Goal: Information Seeking & Learning: Learn about a topic

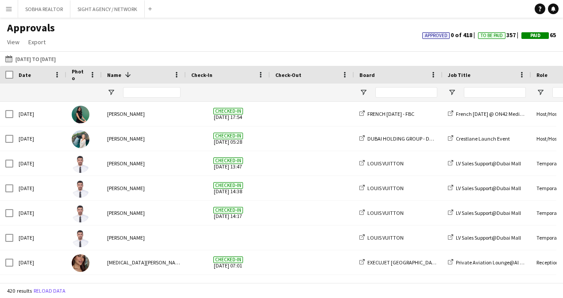
click at [10, 11] on app-icon "Menu" at bounding box center [8, 8] width 7 height 7
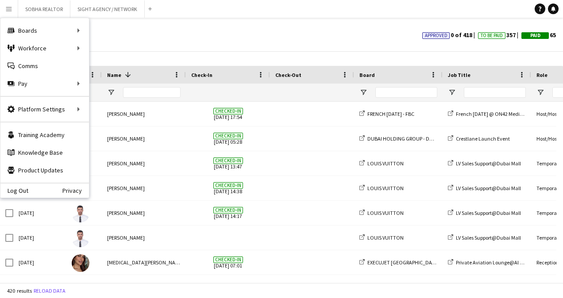
click at [189, 42] on div "Approvals View Customise view Customise filters Reset Filters Reset View Reset …" at bounding box center [281, 36] width 563 height 30
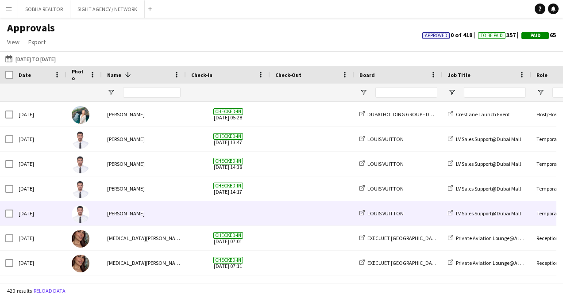
scroll to position [44, 0]
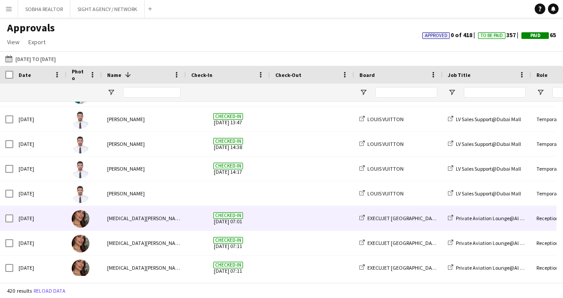
click at [81, 218] on img at bounding box center [81, 219] width 18 height 18
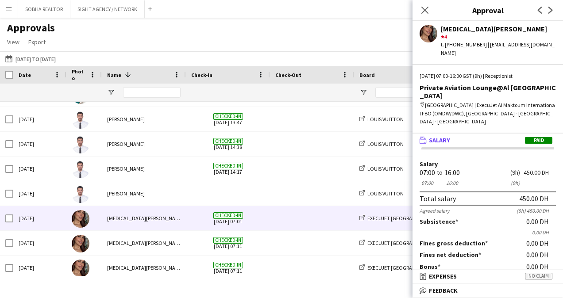
click at [436, 35] on app-user-avatar at bounding box center [429, 34] width 18 height 18
click at [429, 15] on app-icon "Close pop-in" at bounding box center [425, 10] width 13 height 13
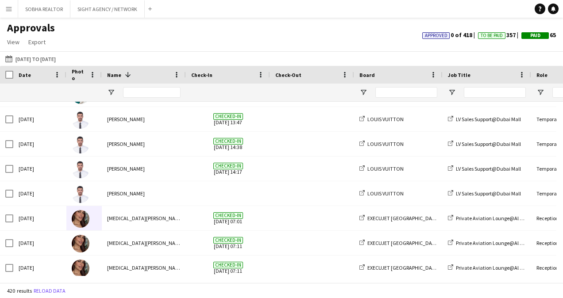
click at [11, 6] on app-icon "Menu" at bounding box center [8, 8] width 7 height 7
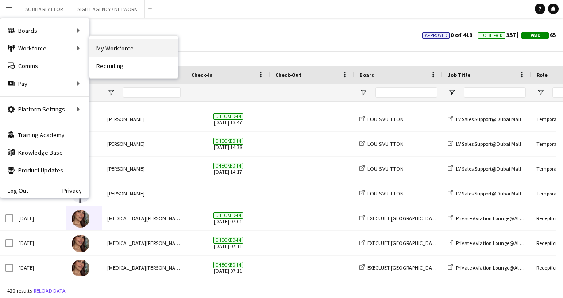
click at [155, 50] on link "My Workforce" at bounding box center [133, 48] width 89 height 18
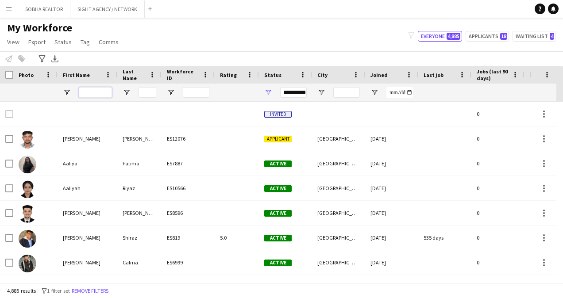
click at [88, 96] on input "First Name Filter Input" at bounding box center [95, 92] width 33 height 11
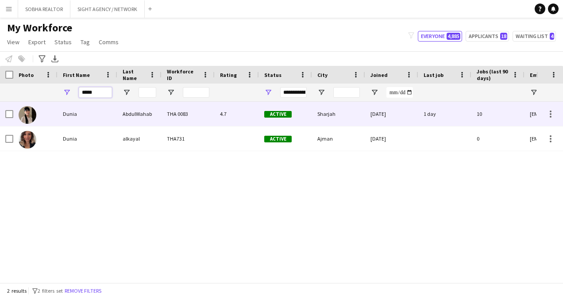
type input "*****"
click at [102, 117] on div "Dunia" at bounding box center [88, 114] width 60 height 24
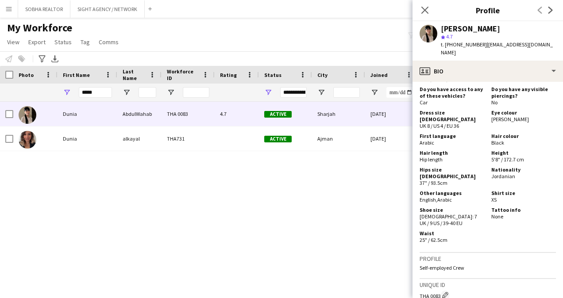
scroll to position [879, 0]
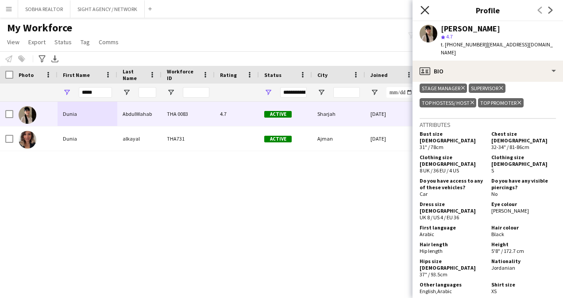
click at [423, 11] on icon "Close pop-in" at bounding box center [424, 10] width 8 height 8
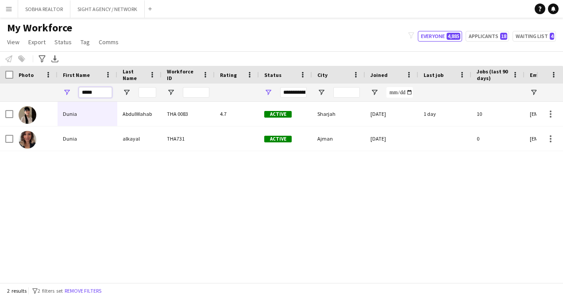
drag, startPoint x: 103, startPoint y: 94, endPoint x: 62, endPoint y: 95, distance: 40.7
click at [62, 95] on div "*****" at bounding box center [88, 93] width 60 height 18
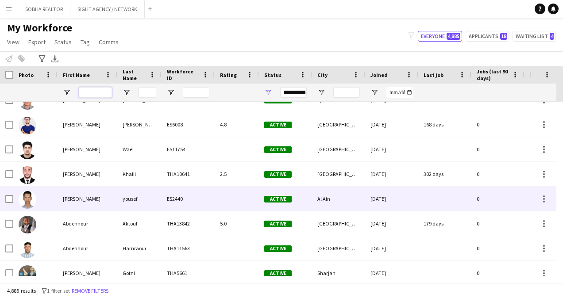
scroll to position [0, 0]
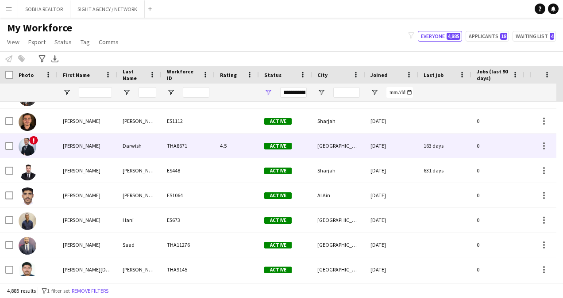
click at [108, 147] on div "[PERSON_NAME]" at bounding box center [88, 146] width 60 height 24
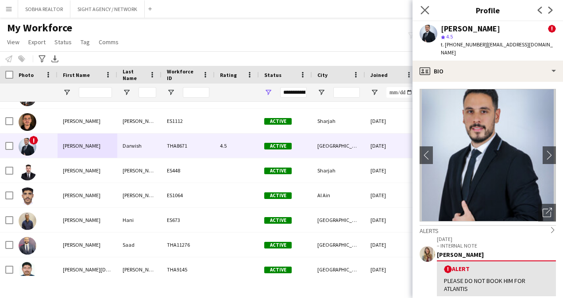
click at [429, 14] on icon at bounding box center [424, 10] width 8 height 8
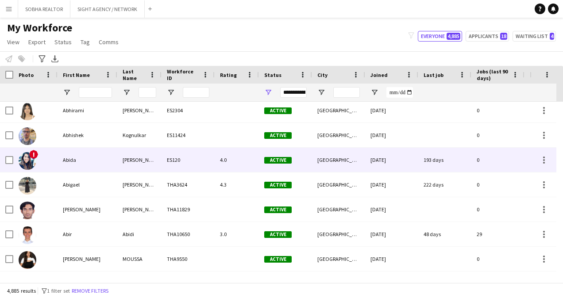
click at [88, 162] on div "Abida" at bounding box center [88, 160] width 60 height 24
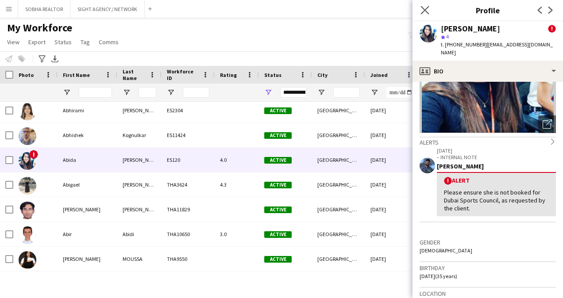
click at [429, 11] on icon "Close pop-in" at bounding box center [424, 10] width 8 height 8
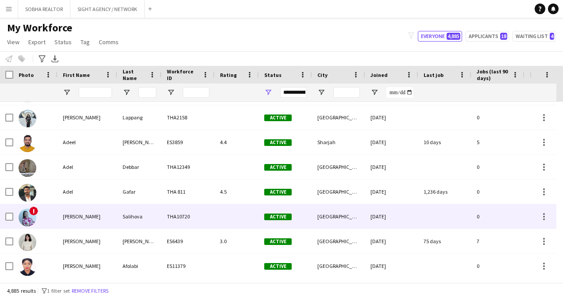
click at [115, 221] on div "[PERSON_NAME]" at bounding box center [88, 216] width 60 height 24
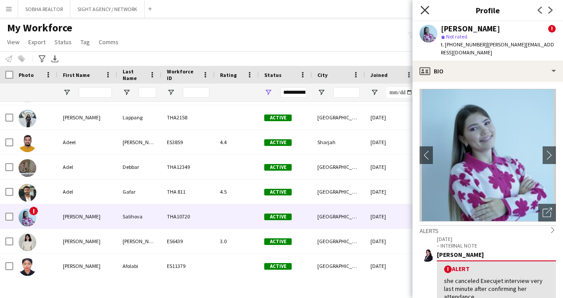
click at [426, 11] on icon at bounding box center [424, 10] width 8 height 8
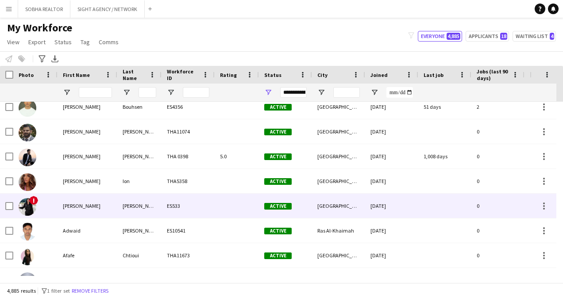
click at [109, 212] on div "[PERSON_NAME]" at bounding box center [88, 206] width 60 height 24
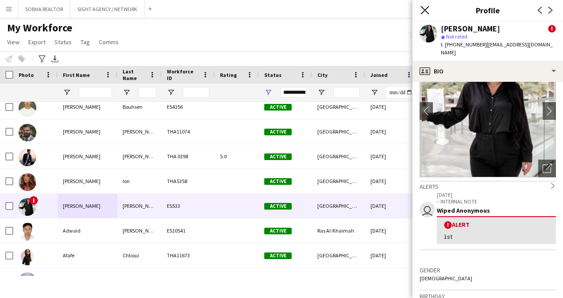
click at [425, 11] on icon at bounding box center [424, 10] width 8 height 8
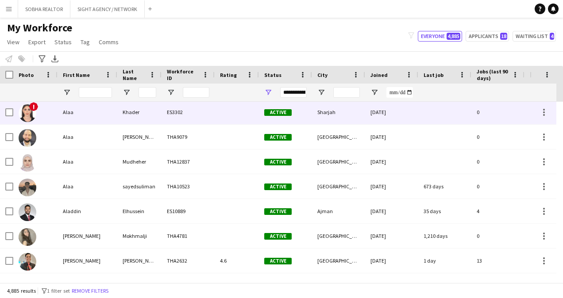
click at [194, 113] on div "ES3302" at bounding box center [188, 112] width 53 height 24
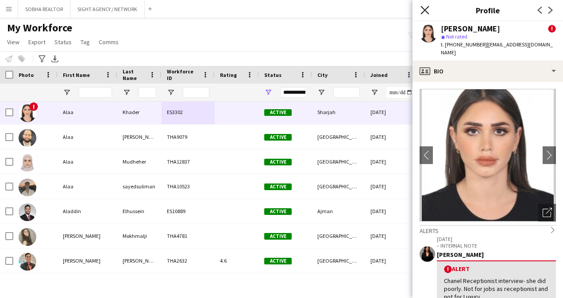
click at [428, 11] on icon "Close pop-in" at bounding box center [424, 10] width 8 height 8
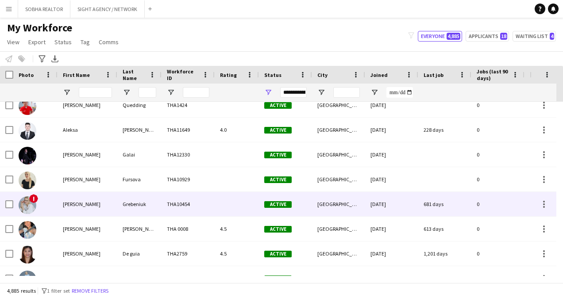
click at [95, 209] on div "[PERSON_NAME]" at bounding box center [88, 204] width 60 height 24
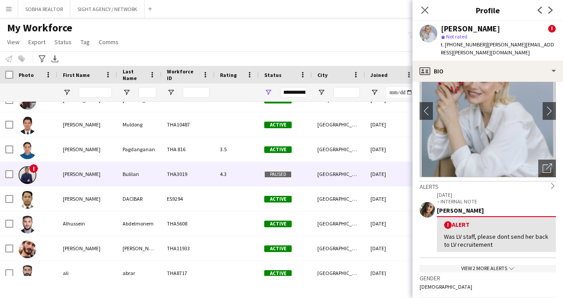
click at [224, 181] on div "4.3" at bounding box center [237, 174] width 44 height 24
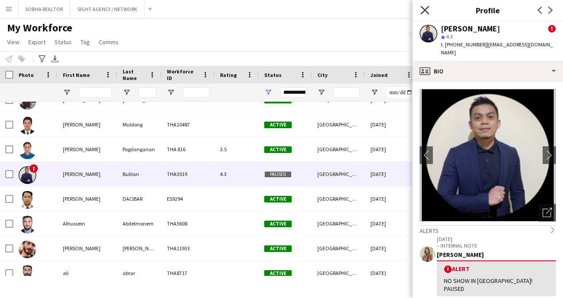
click at [423, 9] on icon at bounding box center [424, 10] width 8 height 8
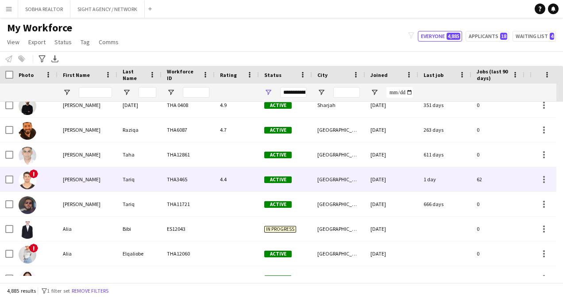
click at [206, 176] on div "THA3465" at bounding box center [188, 179] width 53 height 24
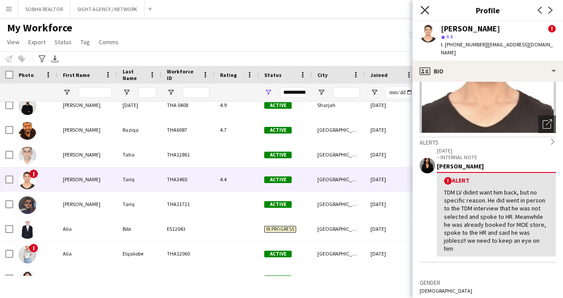
click at [422, 6] on icon "Close pop-in" at bounding box center [424, 10] width 8 height 8
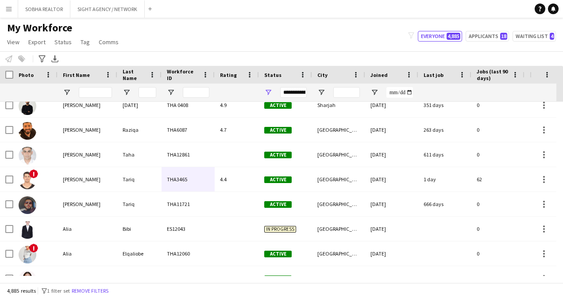
click at [327, 34] on div "My Workforce View Views Default view New view Update view Delete view Edit name…" at bounding box center [281, 36] width 563 height 30
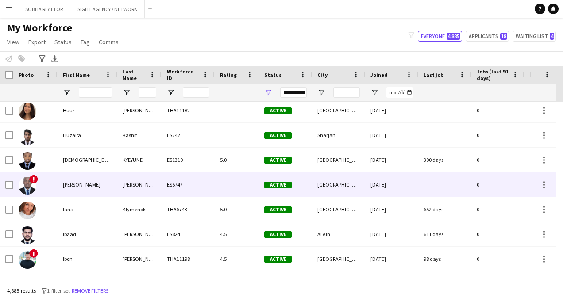
scroll to position [45187, 0]
click at [225, 188] on div at bounding box center [237, 184] width 44 height 24
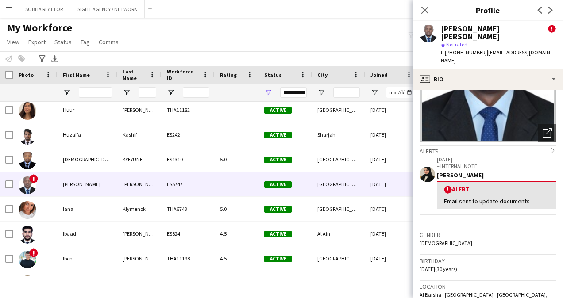
scroll to position [89, 0]
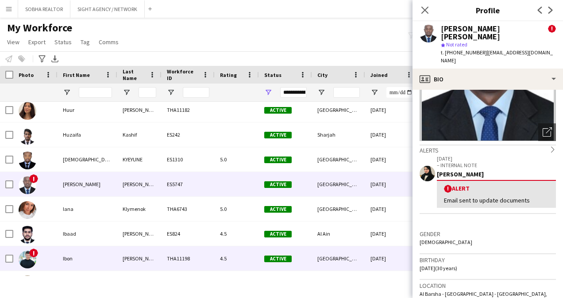
click at [227, 257] on div "4.5" at bounding box center [237, 259] width 44 height 24
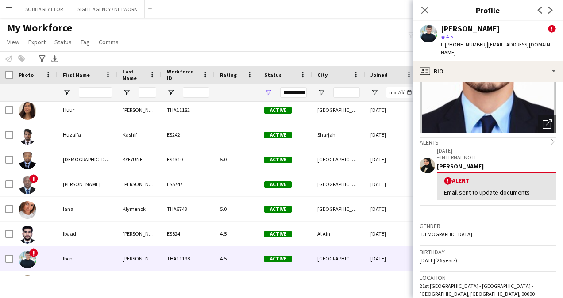
click at [304, 31] on div "My Workforce View Views Default view New view Update view Delete view Edit name…" at bounding box center [281, 36] width 563 height 30
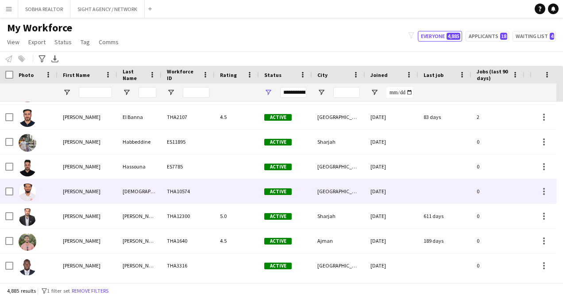
scroll to position [45718, 0]
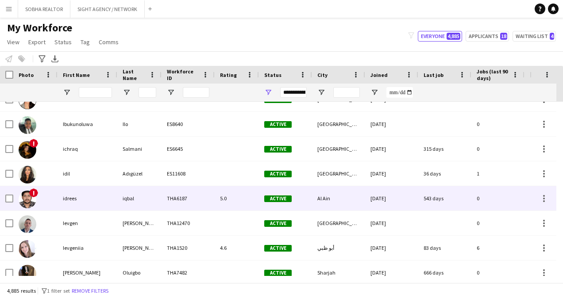
click at [243, 202] on div "5.0" at bounding box center [237, 198] width 44 height 24
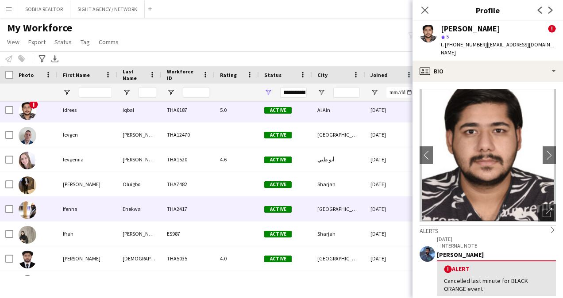
scroll to position [45940, 0]
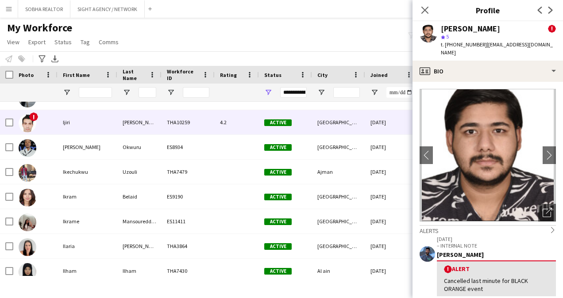
click at [222, 128] on div "4.2" at bounding box center [237, 122] width 44 height 24
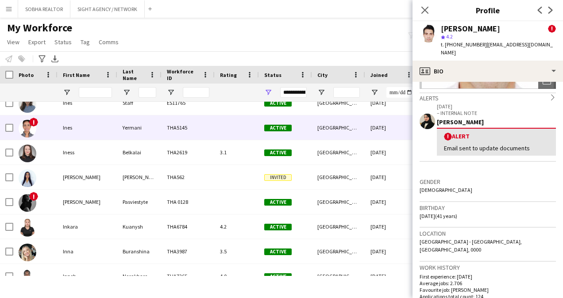
click at [228, 127] on div at bounding box center [237, 128] width 44 height 24
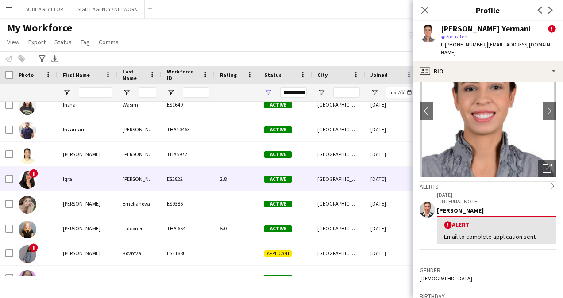
click at [234, 181] on div "2.8" at bounding box center [237, 179] width 44 height 24
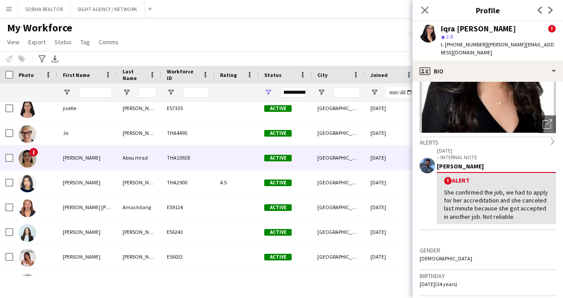
click at [218, 154] on div at bounding box center [237, 158] width 44 height 24
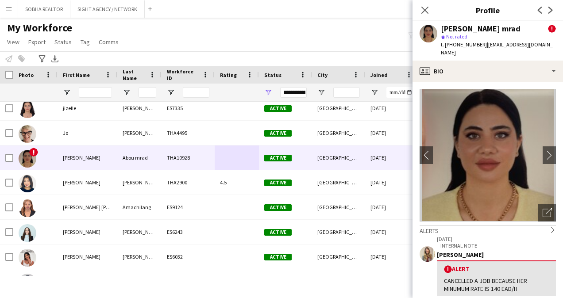
click at [320, 39] on div "My Workforce View Views Default view New view Update view Delete view Edit name…" at bounding box center [281, 36] width 563 height 30
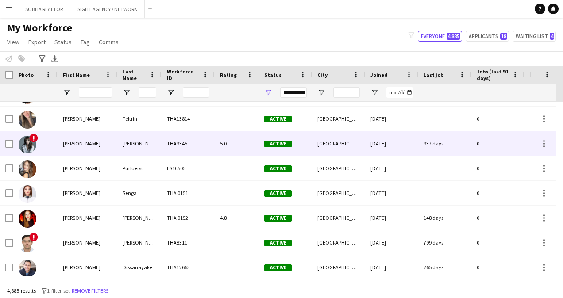
click at [245, 143] on div "5.0" at bounding box center [237, 143] width 44 height 24
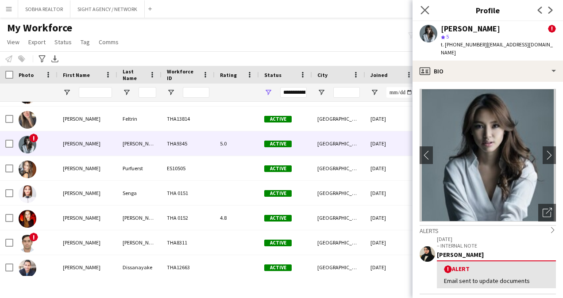
click at [421, 7] on icon at bounding box center [424, 10] width 8 height 8
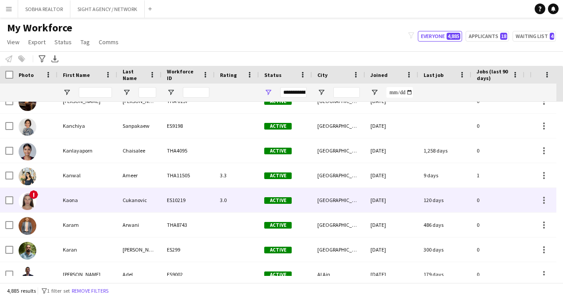
click at [233, 196] on div "3.0" at bounding box center [237, 200] width 44 height 24
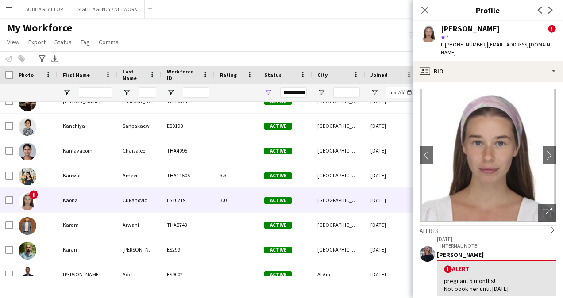
click at [288, 35] on div "My Workforce View Views Default view New view Update view Delete view Edit name…" at bounding box center [281, 36] width 563 height 30
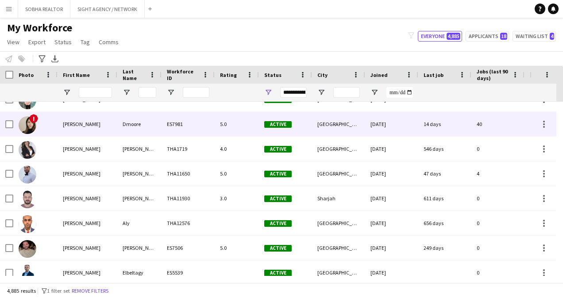
click at [251, 131] on div "5.0" at bounding box center [237, 124] width 44 height 24
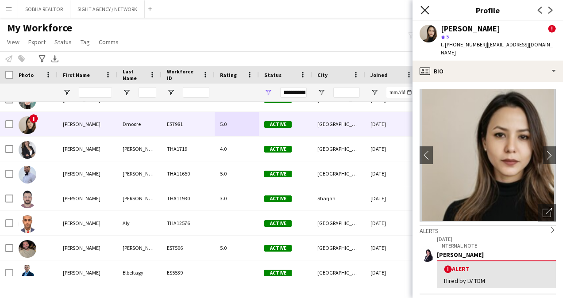
click at [426, 11] on icon at bounding box center [424, 10] width 8 height 8
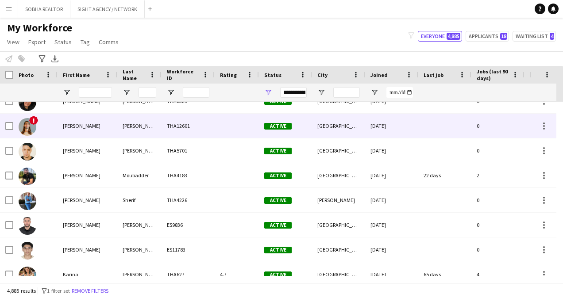
click at [229, 132] on div at bounding box center [237, 126] width 44 height 24
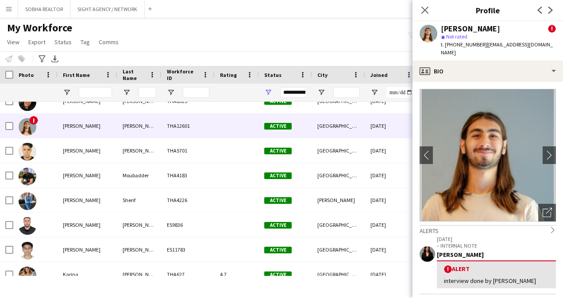
click at [267, 46] on div "My Workforce View Views Default view New view Update view Delete view Edit name…" at bounding box center [281, 36] width 563 height 30
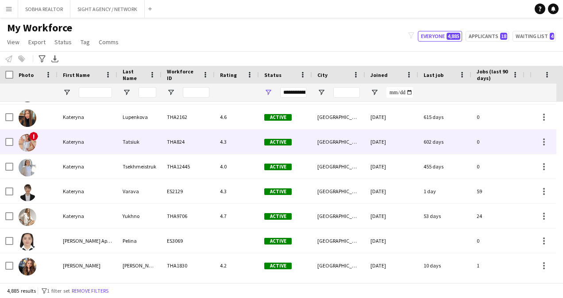
click at [250, 146] on div "4.3" at bounding box center [237, 142] width 44 height 24
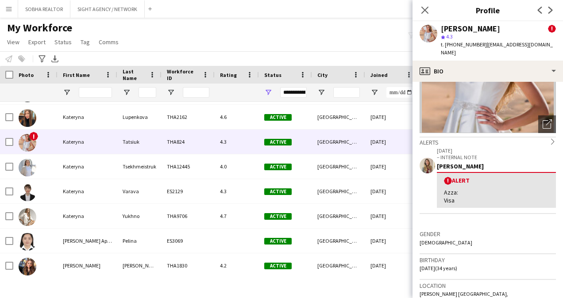
click at [258, 50] on div "My Workforce View Views Default view New view Update view Delete view Edit name…" at bounding box center [281, 36] width 563 height 30
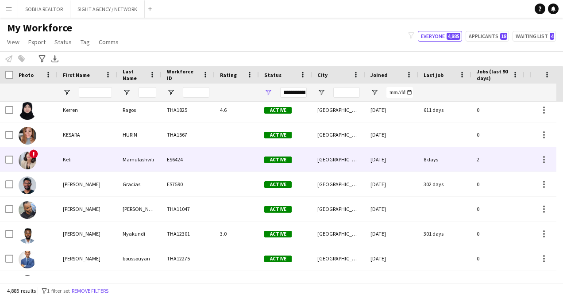
click at [231, 156] on div at bounding box center [237, 159] width 44 height 24
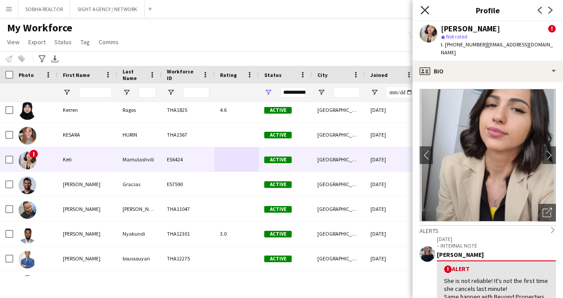
click at [428, 9] on icon "Close pop-in" at bounding box center [424, 10] width 8 height 8
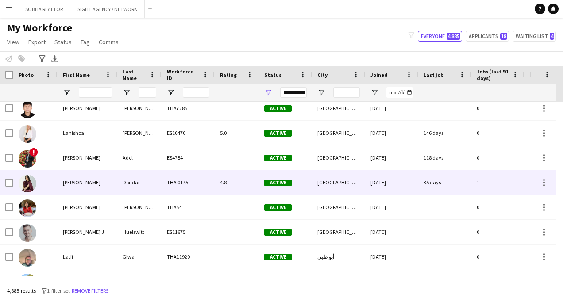
click at [248, 182] on div "4.8" at bounding box center [237, 182] width 44 height 24
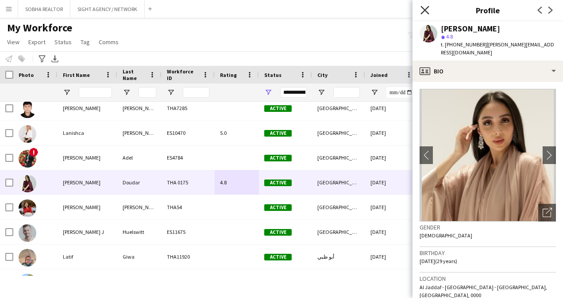
click at [428, 11] on icon "Close pop-in" at bounding box center [424, 10] width 8 height 8
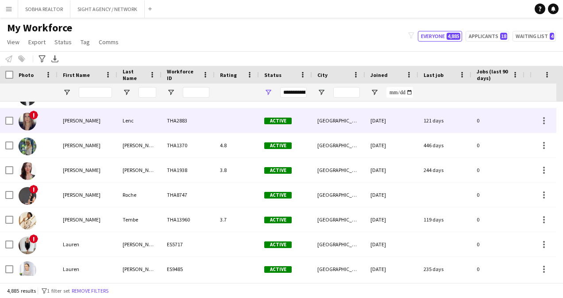
click at [230, 123] on div at bounding box center [237, 120] width 44 height 24
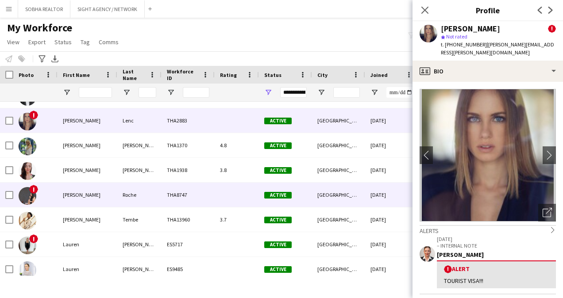
click at [236, 200] on div at bounding box center [237, 195] width 44 height 24
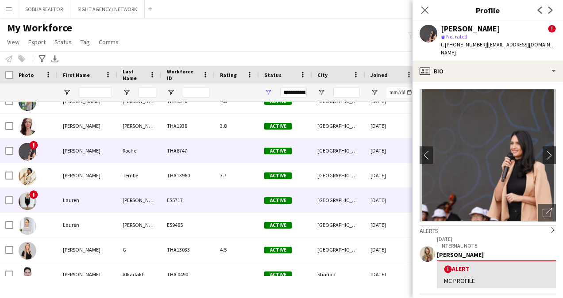
click at [230, 206] on div at bounding box center [237, 200] width 44 height 24
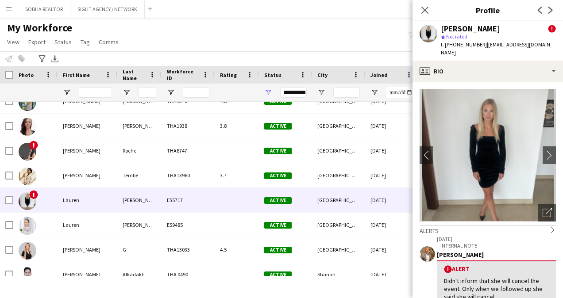
click at [197, 49] on div "My Workforce View Views Default view New view Update view Delete view Edit name…" at bounding box center [281, 36] width 563 height 30
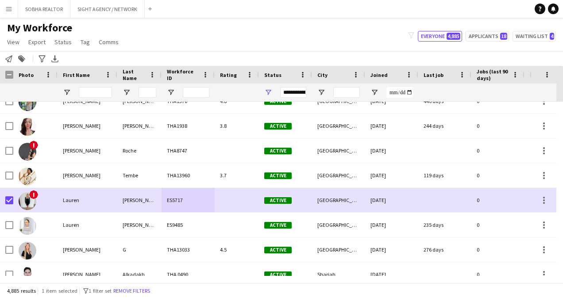
click at [260, 31] on div "My Workforce View Views Default view New view Update view Delete view Edit name…" at bounding box center [281, 36] width 563 height 30
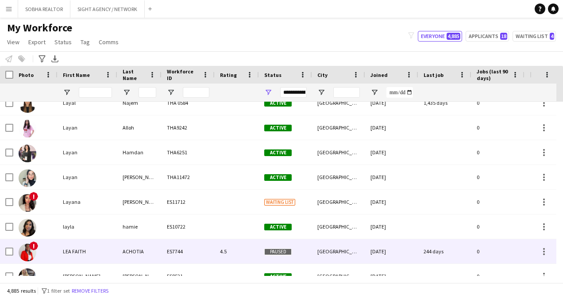
click at [240, 258] on div "4.5" at bounding box center [237, 251] width 44 height 24
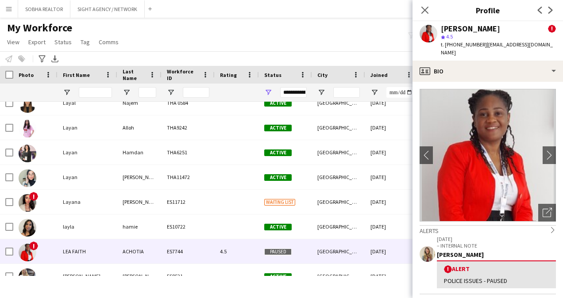
click at [330, 37] on div "My Workforce View Views Default view New view Update view Delete view Edit name…" at bounding box center [281, 36] width 563 height 30
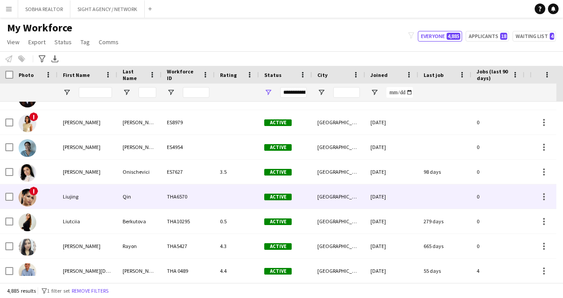
click at [240, 198] on div at bounding box center [237, 197] width 44 height 24
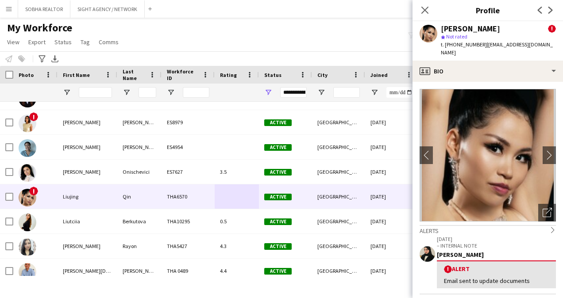
click at [292, 43] on div "My Workforce View Views Default view New view Update view Delete view Edit name…" at bounding box center [281, 36] width 563 height 30
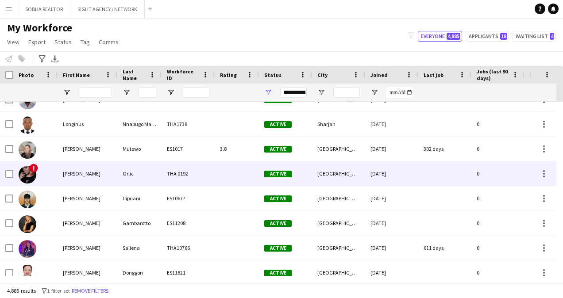
click at [224, 173] on div at bounding box center [237, 174] width 44 height 24
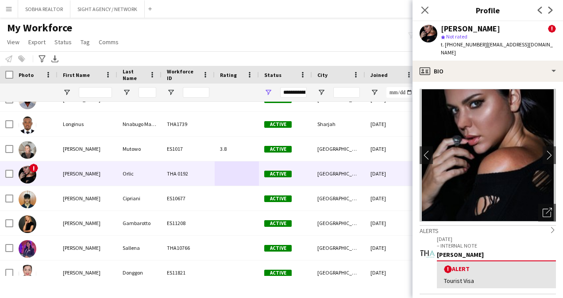
click at [248, 34] on div "My Workforce View Views Default view New view Update view Delete view Edit name…" at bounding box center [281, 36] width 563 height 30
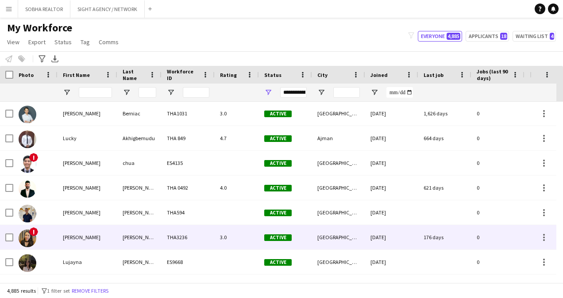
click at [236, 239] on div "3.0" at bounding box center [237, 237] width 44 height 24
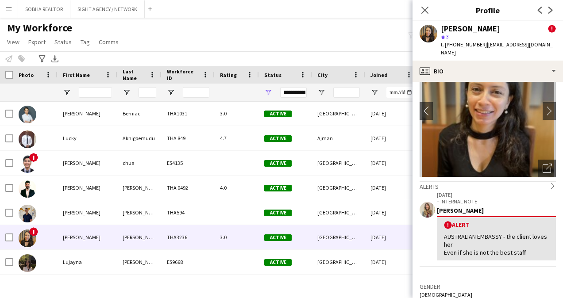
click at [319, 40] on div "My Workforce View Views Default view New view Update view Delete view Edit name…" at bounding box center [281, 36] width 563 height 30
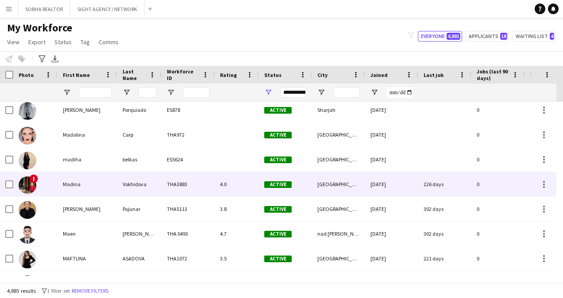
click at [243, 181] on div "4.0" at bounding box center [237, 184] width 44 height 24
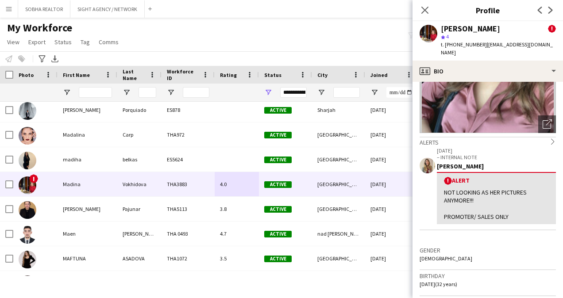
click at [223, 38] on div "My Workforce View Views Default view New view Update view Delete view Edit name…" at bounding box center [281, 36] width 563 height 30
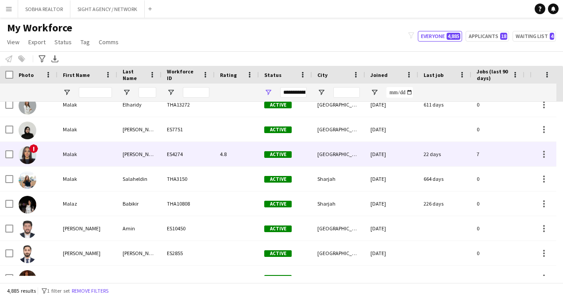
click at [215, 154] on div "4.8" at bounding box center [237, 154] width 44 height 24
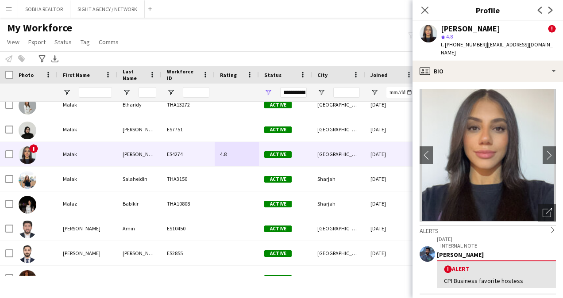
click at [233, 47] on div "My Workforce View Views Default view New view Update view Delete view Edit name…" at bounding box center [281, 36] width 563 height 30
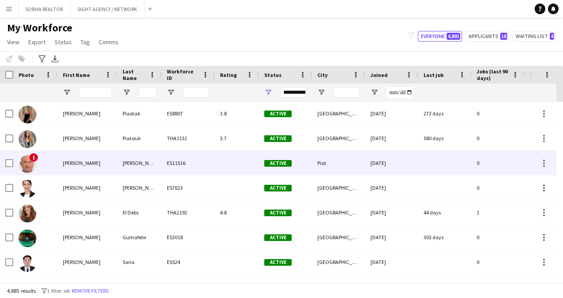
click at [235, 167] on div at bounding box center [237, 163] width 44 height 24
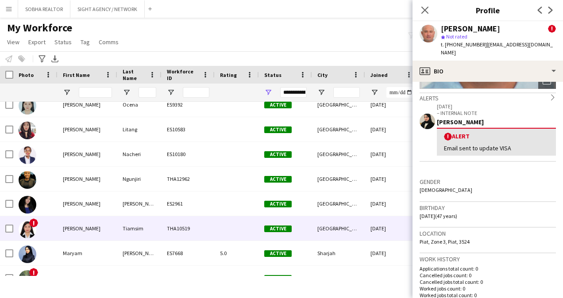
click at [245, 228] on div at bounding box center [237, 228] width 44 height 24
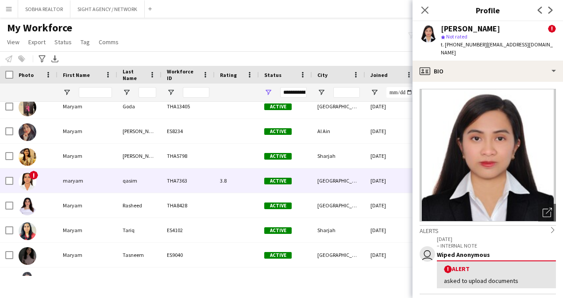
click at [235, 179] on div "3.8" at bounding box center [237, 181] width 44 height 24
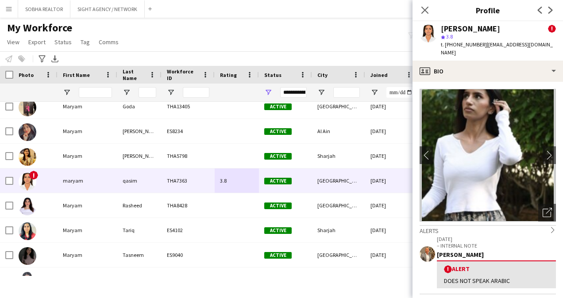
click at [351, 42] on div "My Workforce View Views Default view New view Update view Delete view Edit name…" at bounding box center [281, 36] width 563 height 30
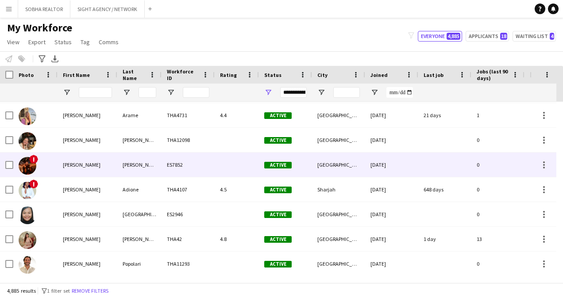
click at [243, 164] on div at bounding box center [237, 165] width 44 height 24
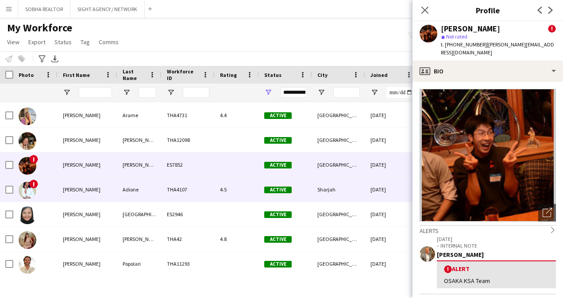
click at [247, 189] on div "4.5" at bounding box center [237, 189] width 44 height 24
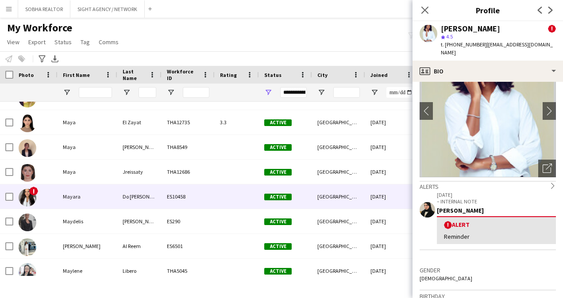
click at [222, 202] on div at bounding box center [237, 197] width 44 height 24
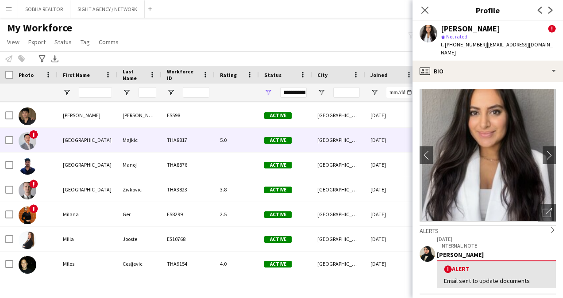
click at [238, 140] on div "5.0" at bounding box center [237, 140] width 44 height 24
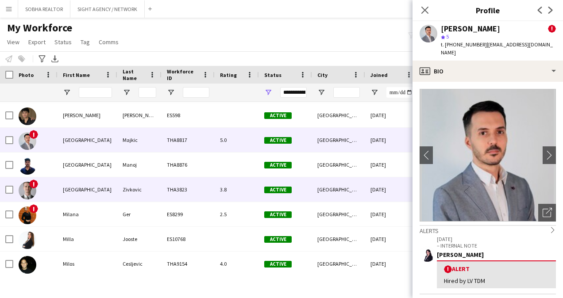
click at [246, 184] on div "3.8" at bounding box center [237, 189] width 44 height 24
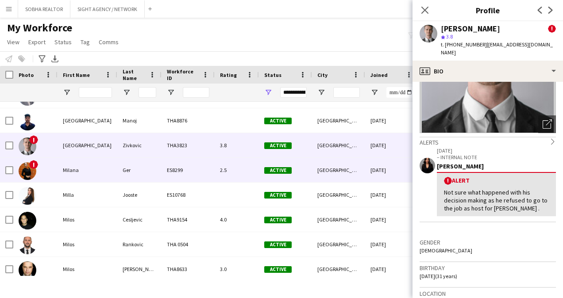
click at [233, 170] on div "2.5" at bounding box center [237, 170] width 44 height 24
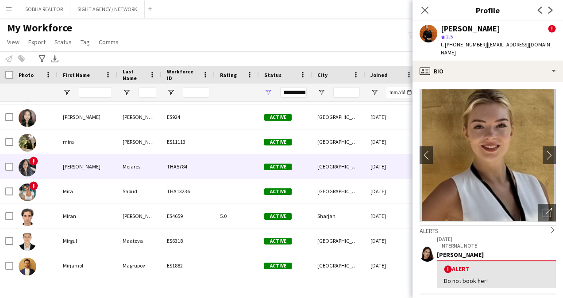
click at [243, 166] on div at bounding box center [237, 166] width 44 height 24
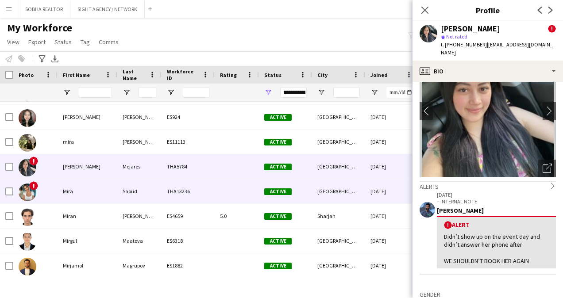
drag, startPoint x: 302, startPoint y: 193, endPoint x: 310, endPoint y: 196, distance: 8.3
click at [301, 196] on div "Active" at bounding box center [285, 191] width 53 height 24
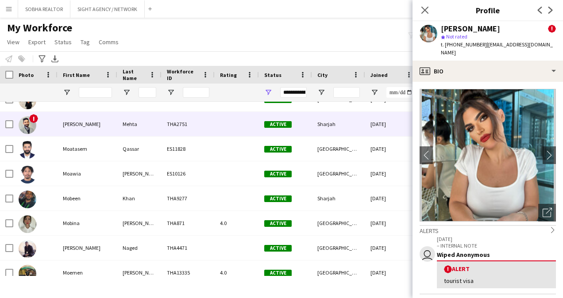
click at [220, 122] on div at bounding box center [237, 124] width 44 height 24
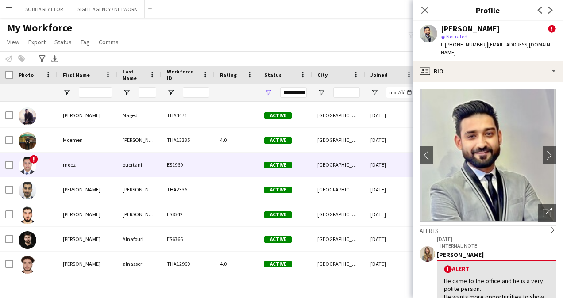
click at [215, 162] on div at bounding box center [237, 165] width 44 height 24
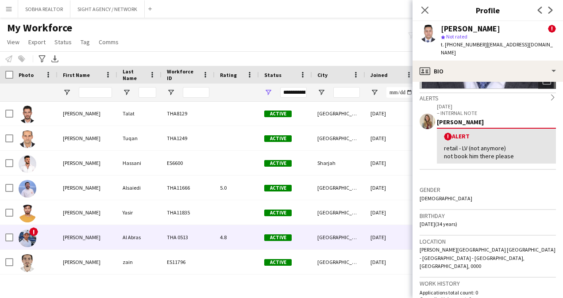
click at [247, 232] on div "4.8" at bounding box center [237, 237] width 44 height 24
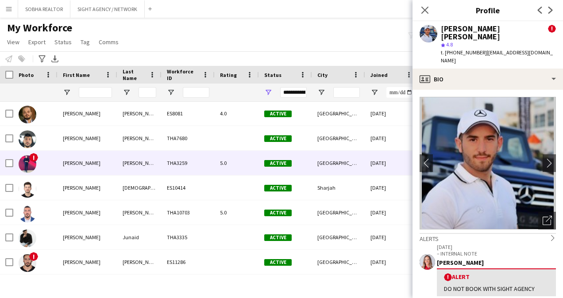
click at [226, 158] on div "5.0" at bounding box center [237, 163] width 44 height 24
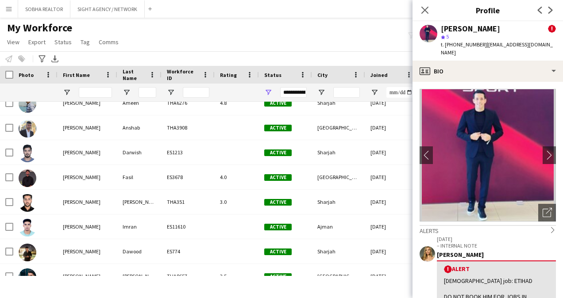
scroll to position [81081, 0]
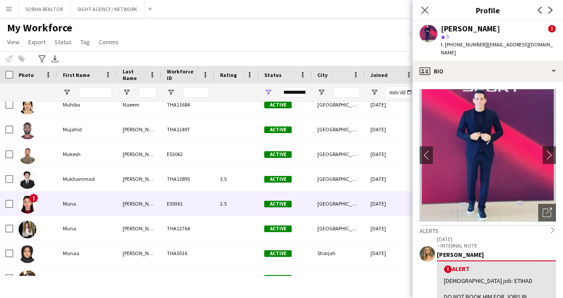
click at [247, 208] on div "2.5" at bounding box center [237, 204] width 44 height 24
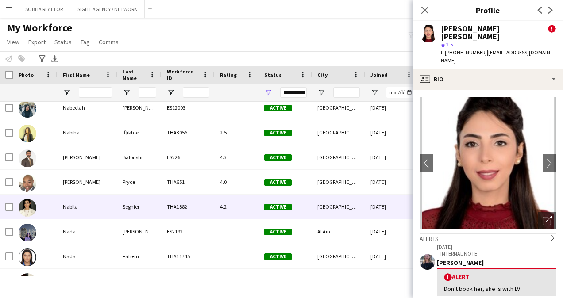
scroll to position [0, 0]
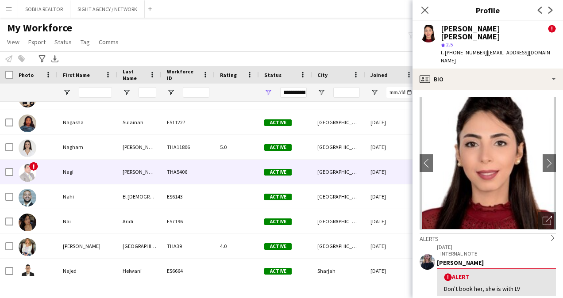
click at [220, 176] on div at bounding box center [237, 172] width 44 height 24
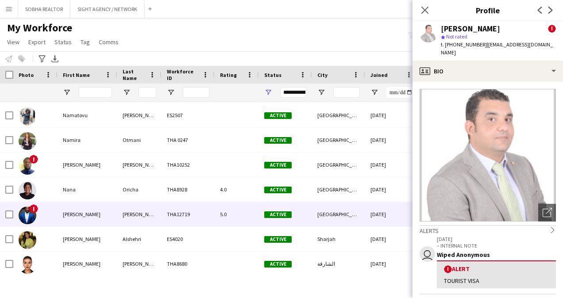
click at [205, 217] on div "THA12719" at bounding box center [188, 214] width 53 height 24
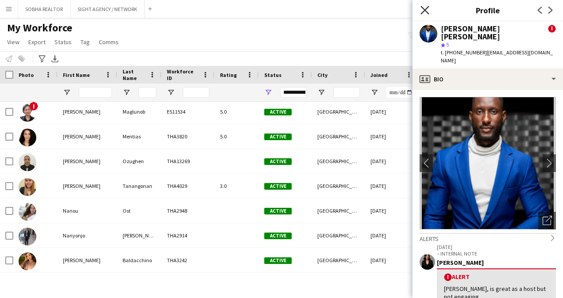
click at [425, 12] on icon "Close pop-in" at bounding box center [424, 10] width 8 height 8
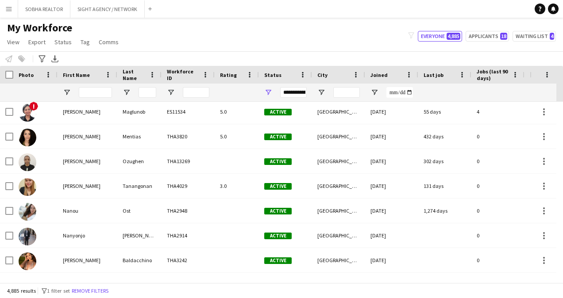
click at [185, 26] on div "My Workforce View Views Default view New view Update view Delete view Edit name…" at bounding box center [281, 36] width 563 height 30
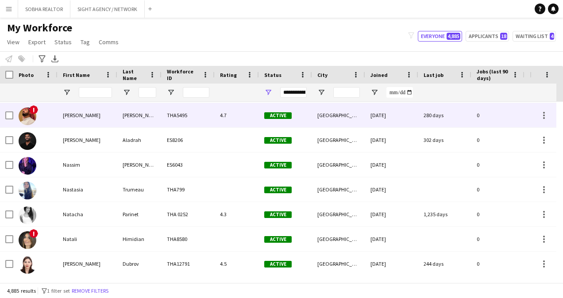
click at [251, 115] on div "4.7" at bounding box center [237, 115] width 44 height 24
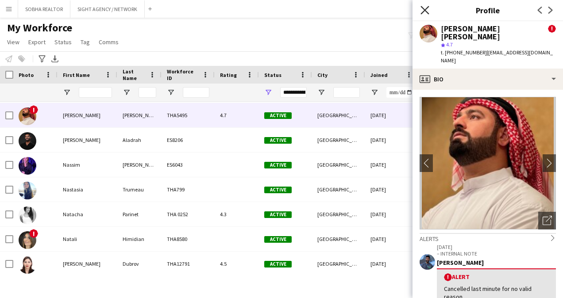
click at [428, 12] on icon "Close pop-in" at bounding box center [424, 10] width 8 height 8
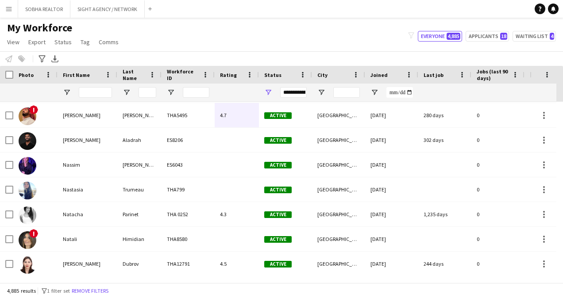
click at [234, 43] on div "My Workforce View Views Default view New view Update view Delete view Edit name…" at bounding box center [281, 36] width 563 height 30
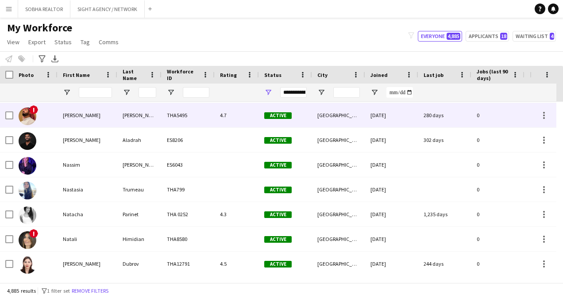
click at [254, 119] on div "4.7" at bounding box center [237, 115] width 44 height 24
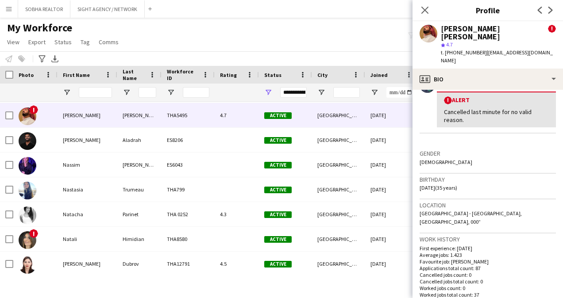
scroll to position [133, 0]
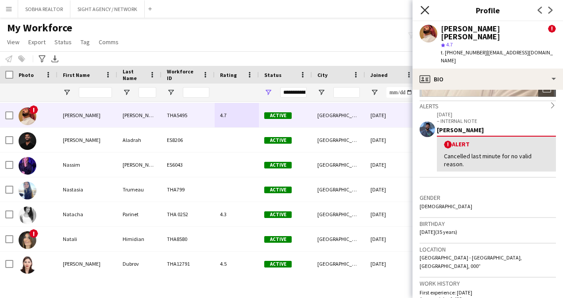
click at [421, 10] on icon "Close pop-in" at bounding box center [424, 10] width 8 height 8
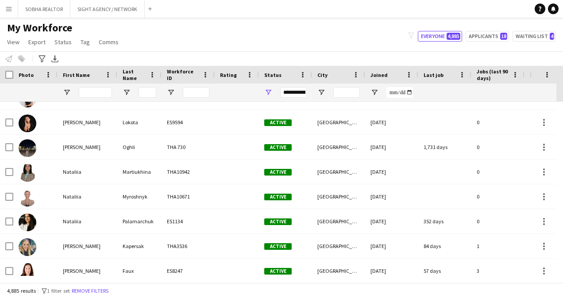
scroll to position [84179, 0]
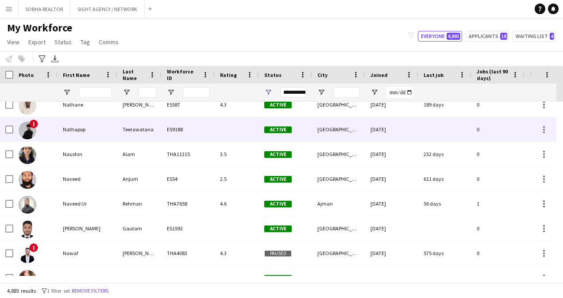
click at [227, 130] on div at bounding box center [237, 129] width 44 height 24
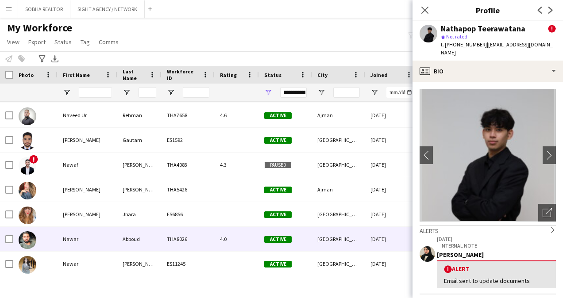
scroll to position [84268, 0]
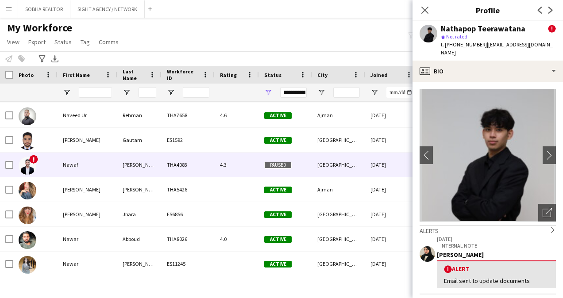
click at [247, 168] on div "4.3" at bounding box center [237, 165] width 44 height 24
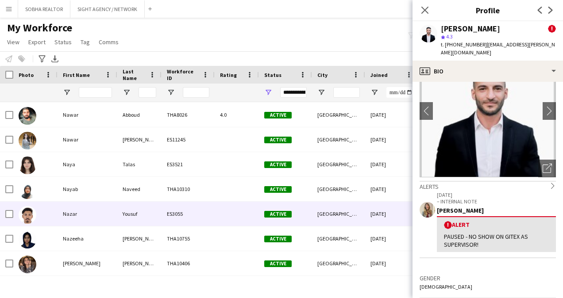
scroll to position [84401, 0]
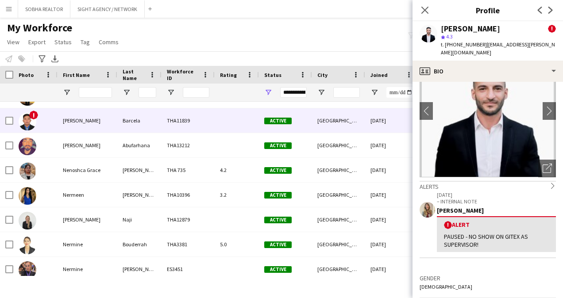
click at [237, 123] on div at bounding box center [237, 120] width 44 height 24
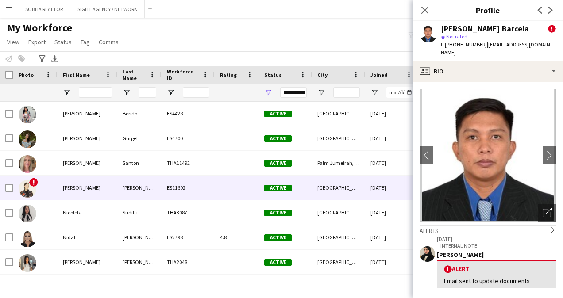
click at [239, 191] on div at bounding box center [237, 188] width 44 height 24
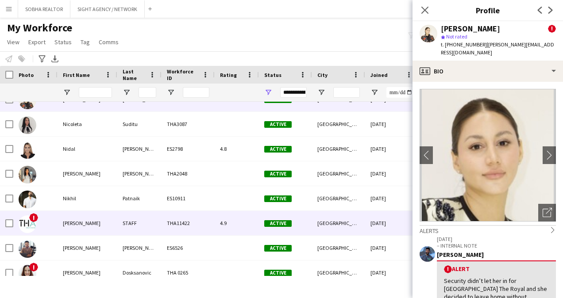
click at [234, 222] on div "4.9" at bounding box center [237, 223] width 44 height 24
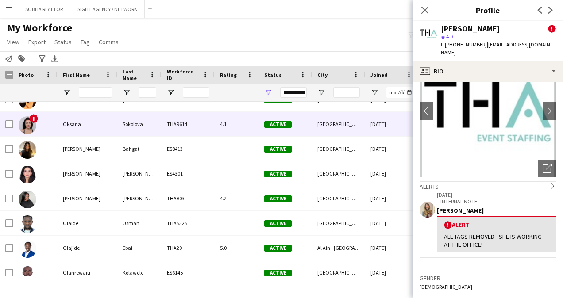
click at [244, 128] on div "4.1" at bounding box center [237, 124] width 44 height 24
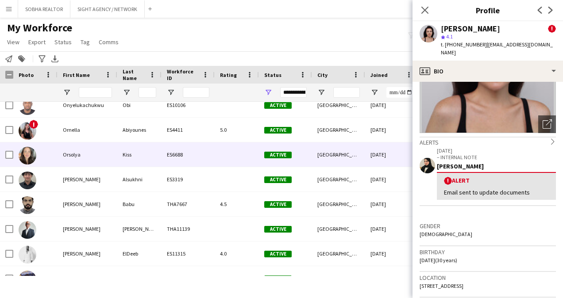
scroll to position [89579, 0]
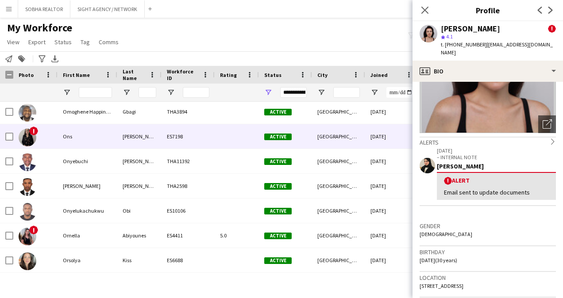
click at [226, 135] on div at bounding box center [237, 136] width 44 height 24
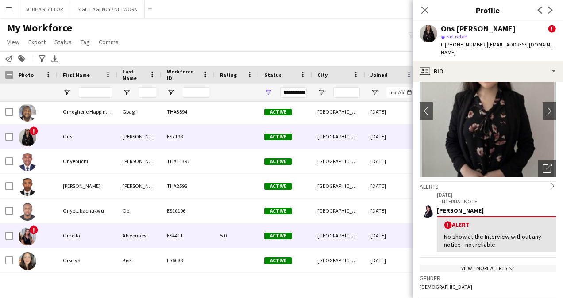
click at [225, 236] on div "5.0" at bounding box center [237, 236] width 44 height 24
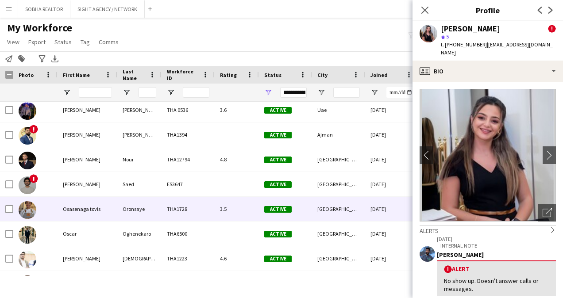
scroll to position [89971, 0]
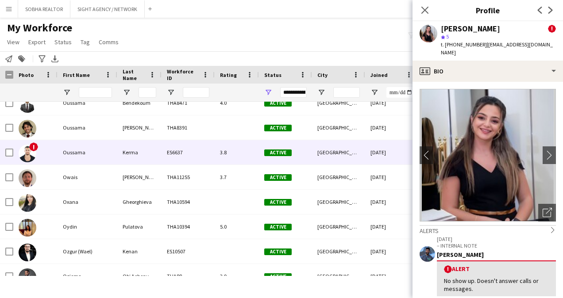
click at [246, 150] on div "3.8" at bounding box center [237, 152] width 44 height 24
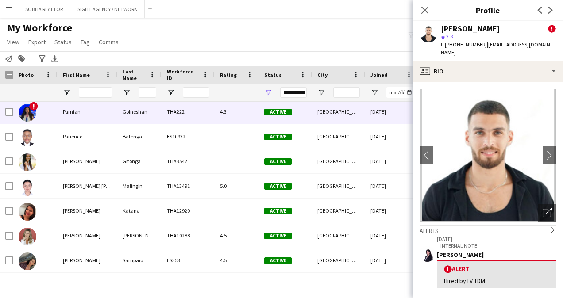
click at [248, 113] on div "4.3" at bounding box center [237, 112] width 44 height 24
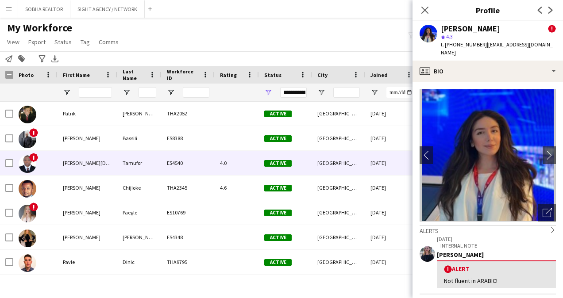
click at [237, 162] on div "4.0" at bounding box center [237, 163] width 44 height 24
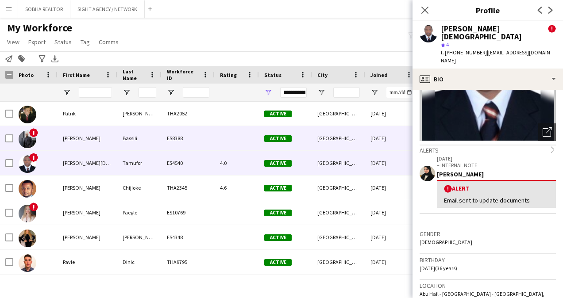
click at [239, 135] on div at bounding box center [237, 138] width 44 height 24
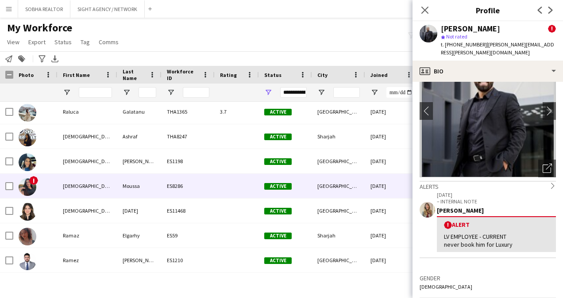
click at [235, 185] on div at bounding box center [237, 186] width 44 height 24
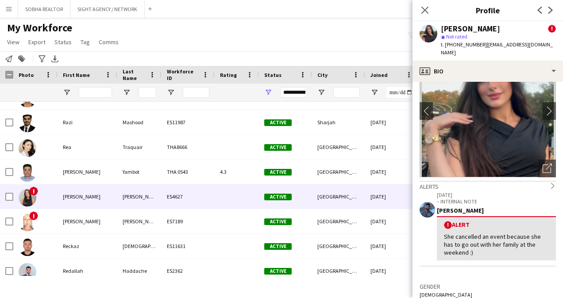
click at [217, 193] on div at bounding box center [237, 197] width 44 height 24
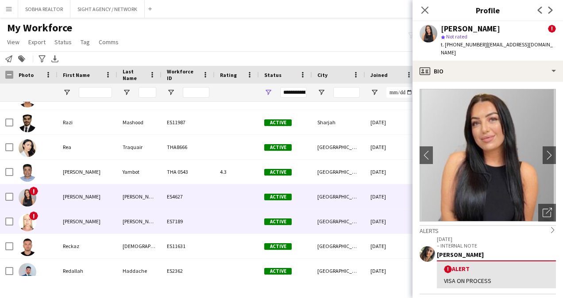
click at [240, 224] on div at bounding box center [237, 221] width 44 height 24
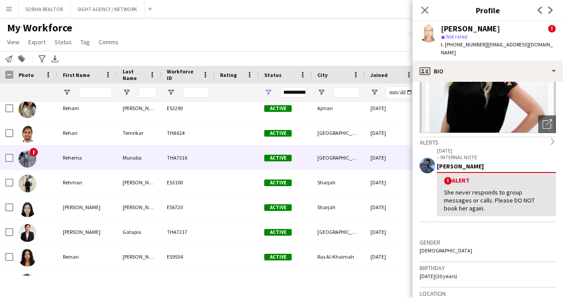
click at [231, 150] on div at bounding box center [237, 158] width 44 height 24
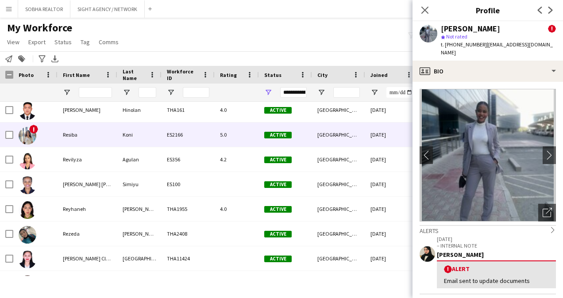
click at [236, 130] on div "5.0" at bounding box center [237, 135] width 44 height 24
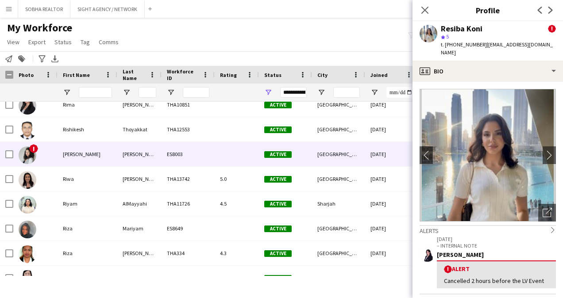
click at [235, 154] on div at bounding box center [237, 154] width 44 height 24
